Goal: Task Accomplishment & Management: Use online tool/utility

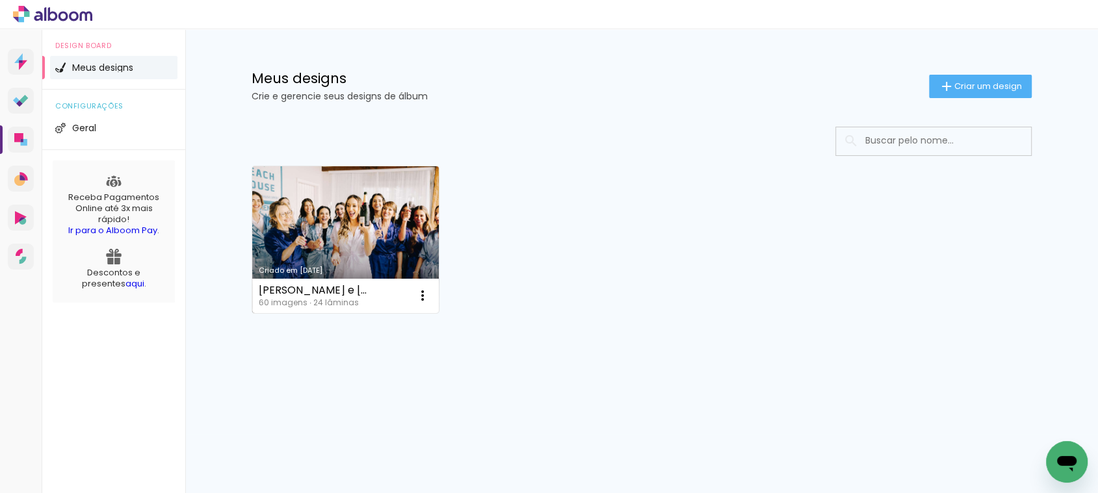
click at [400, 221] on link "Criado em [DATE]" at bounding box center [345, 239] width 187 height 147
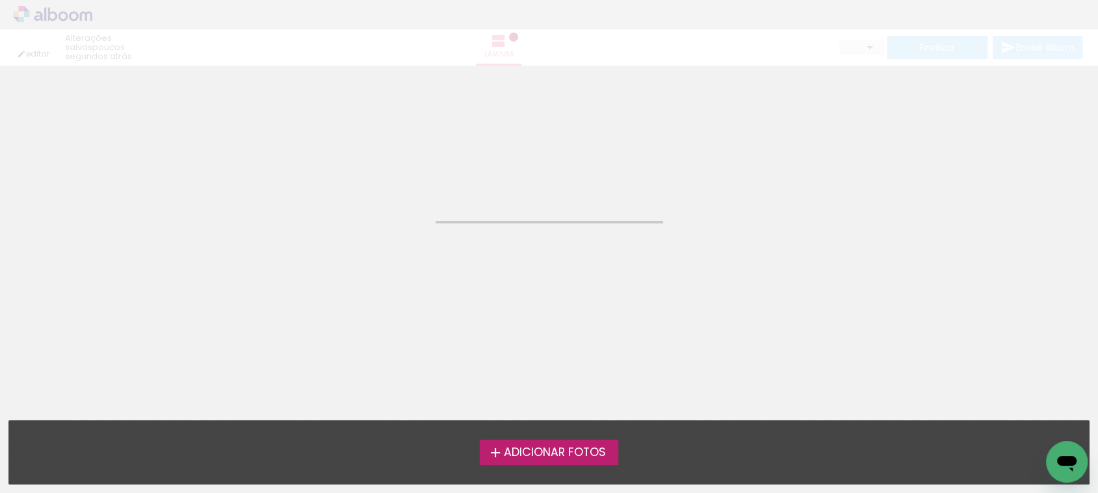
click at [400, 221] on neon-animated-pages "Confirmar Cancelar" at bounding box center [549, 280] width 1098 height 428
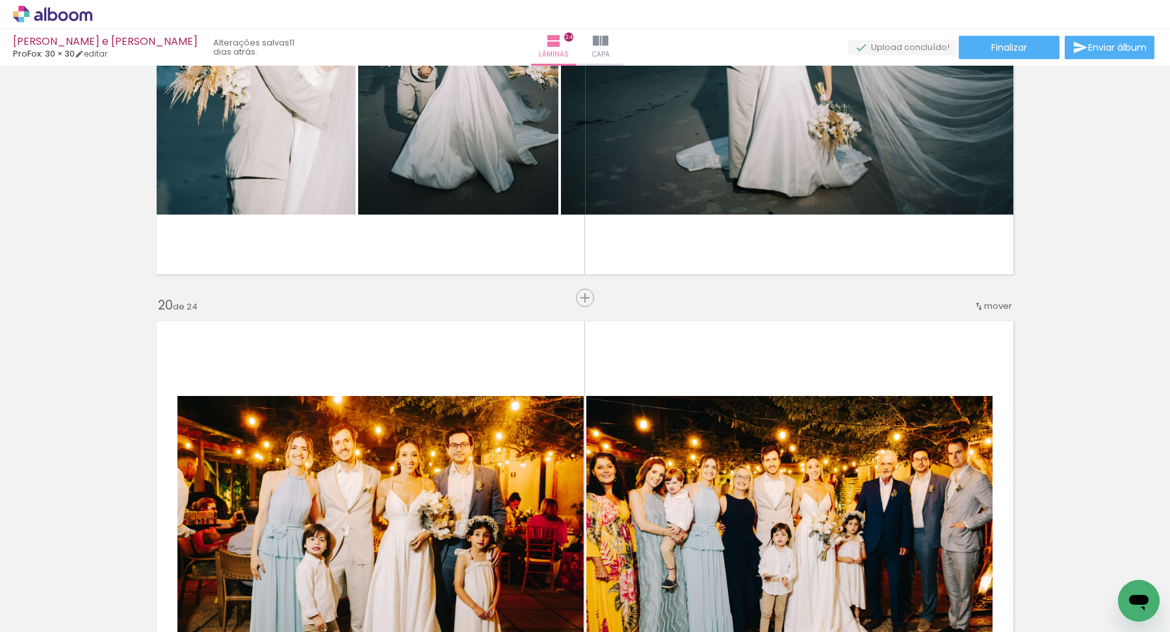
scroll to position [8578, 0]
